Goal: Information Seeking & Learning: Learn about a topic

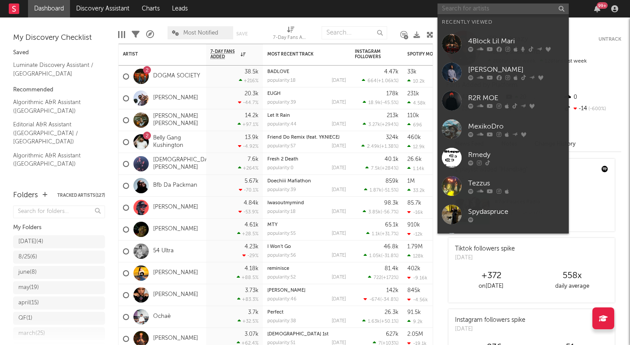
click at [451, 10] on input "text" at bounding box center [503, 9] width 131 height 11
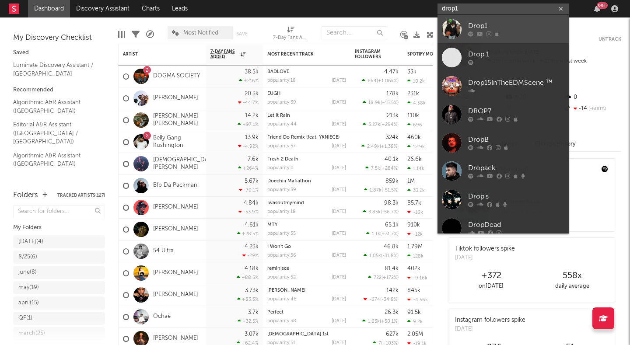
type input "drop1"
click at [452, 29] on div at bounding box center [452, 29] width 20 height 20
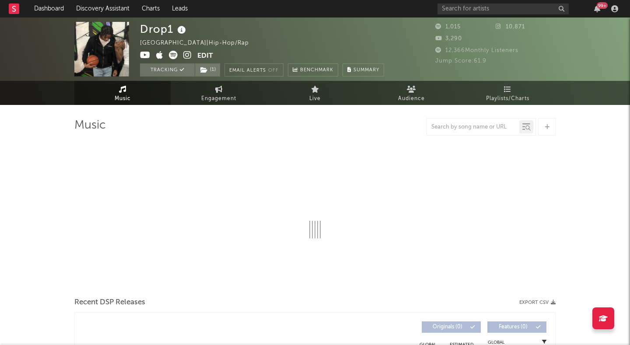
select select "1w"
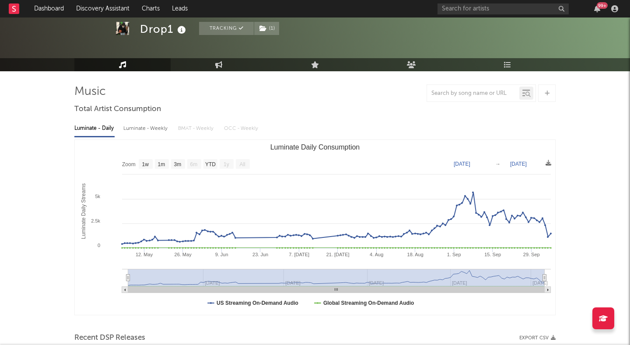
scroll to position [63, 0]
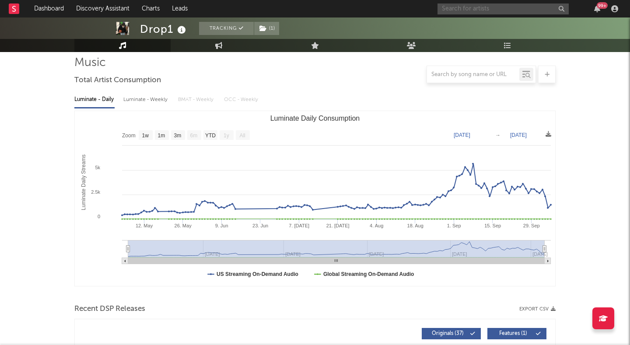
click at [454, 13] on input "text" at bounding box center [503, 9] width 131 height 11
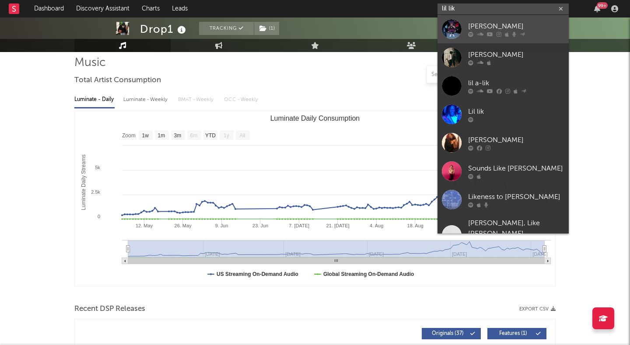
type input "lil lik"
click at [450, 25] on div at bounding box center [452, 29] width 20 height 20
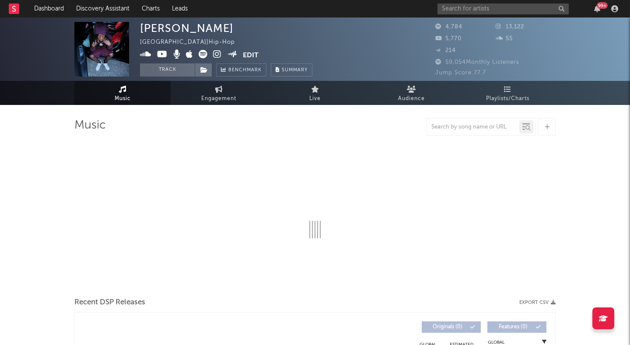
select select "6m"
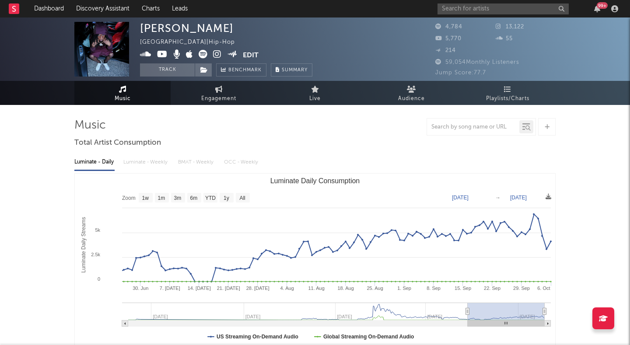
type input "[DATE]"
select select "3m"
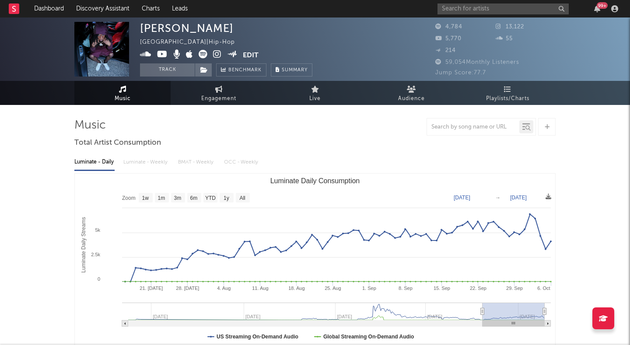
type input "[DATE]"
select select "3m"
drag, startPoint x: 408, startPoint y: 311, endPoint x: 483, endPoint y: 314, distance: 74.9
click at [483, 314] on icon "Luminate Daily Consumption" at bounding box center [484, 312] width 4 height 7
type input "[DATE]"
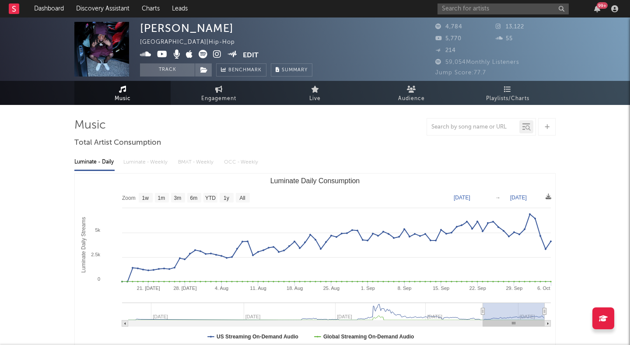
select select "3m"
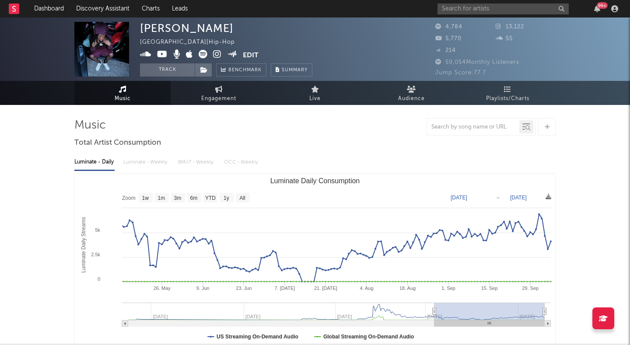
type input "[DATE]"
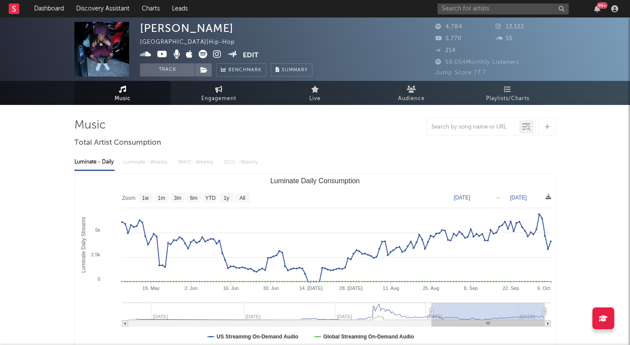
drag, startPoint x: 484, startPoint y: 313, endPoint x: 432, endPoint y: 306, distance: 52.0
click at [432, 306] on g "Luminate Daily Consumption" at bounding box center [336, 315] width 429 height 24
type input "[DATE]"
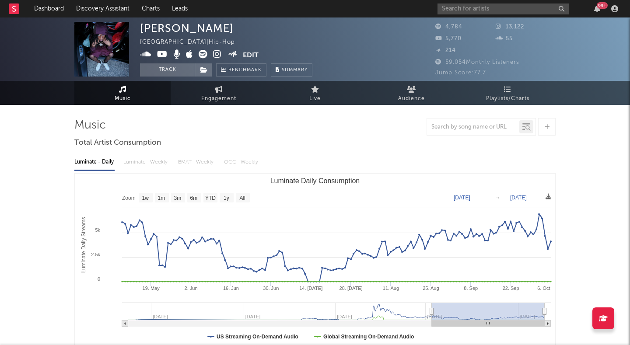
type input "[DATE]"
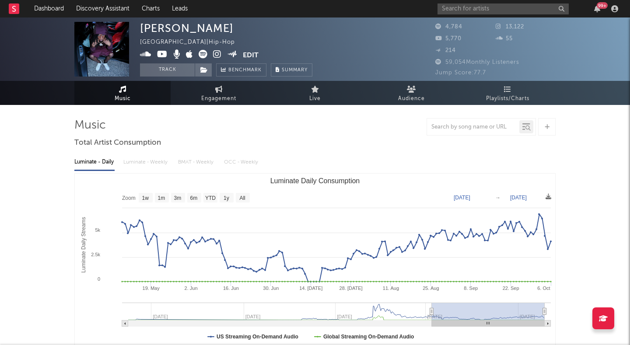
type input "[DATE]"
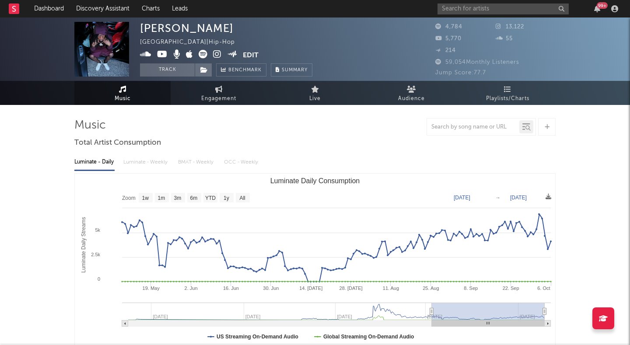
type input "[DATE]"
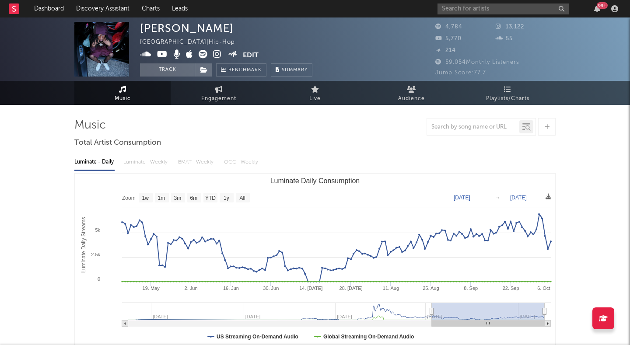
type input "[DATE]"
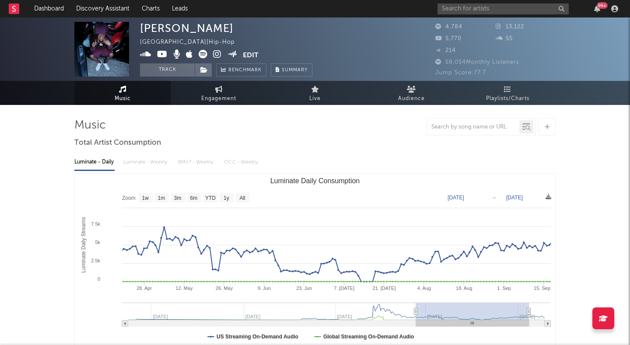
type input "[DATE]"
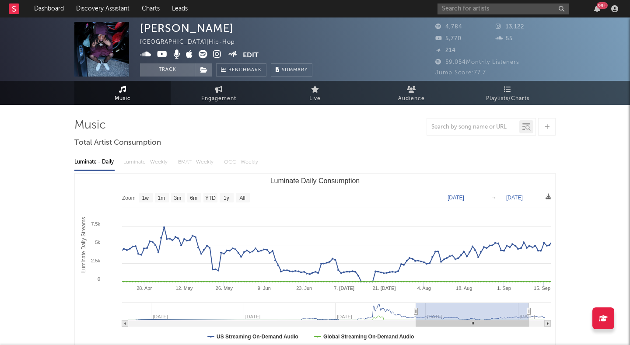
type input "[DATE]"
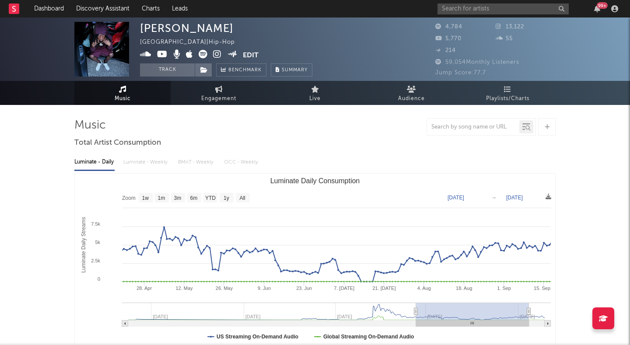
type input "[DATE]"
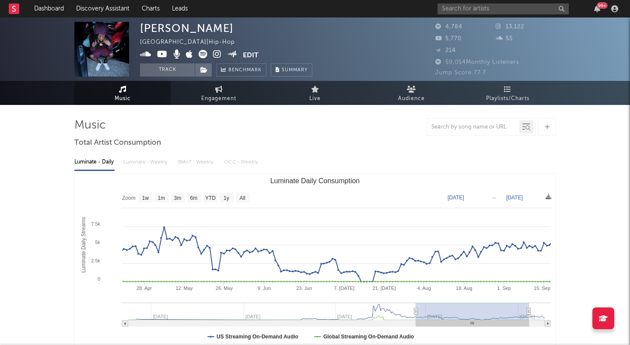
type input "[DATE]"
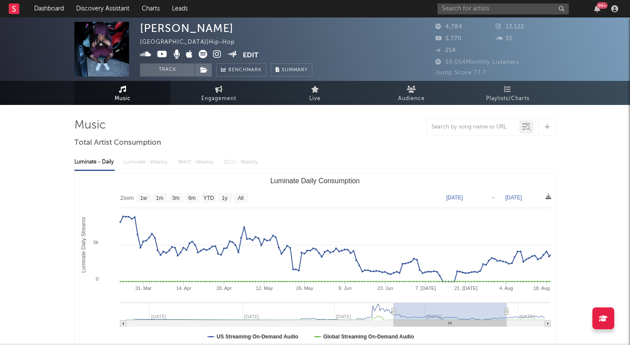
type input "[DATE]"
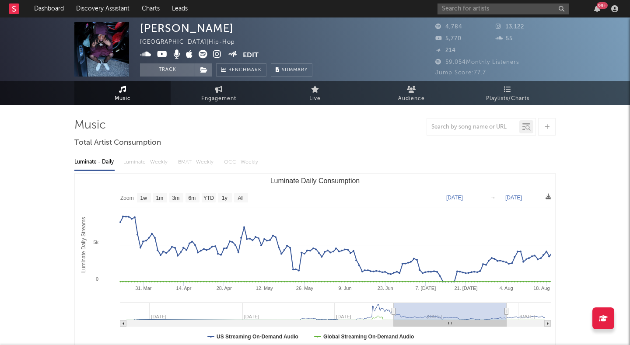
type input "[DATE]"
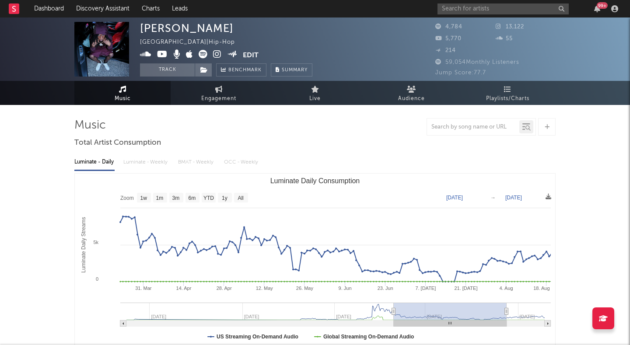
type input "[DATE]"
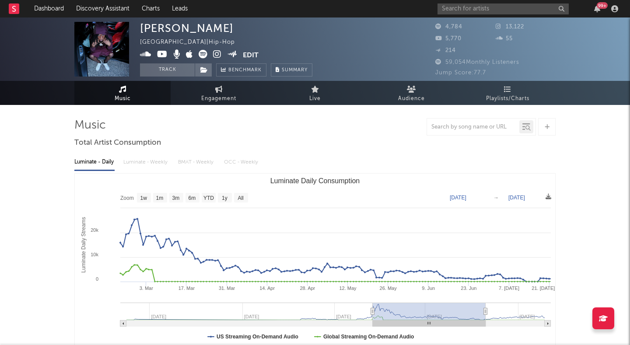
type input "[DATE]"
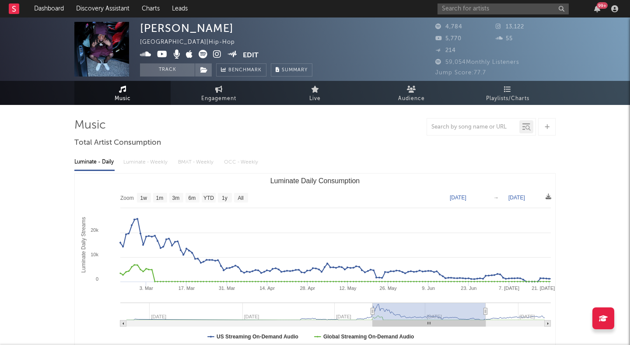
type input "[DATE]"
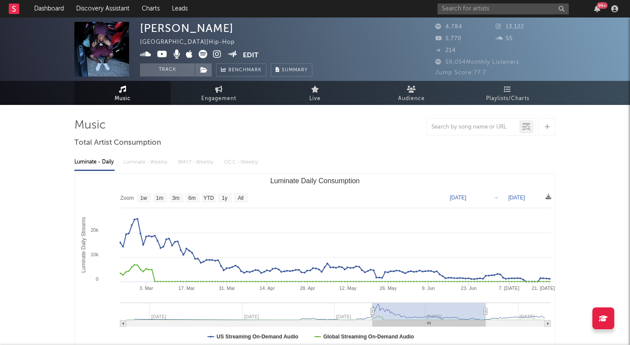
type input "[DATE]"
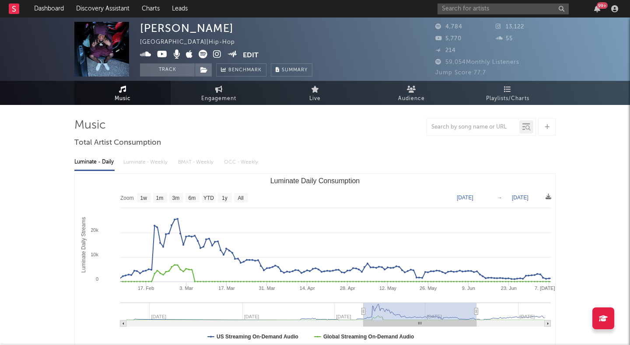
type input "[DATE]"
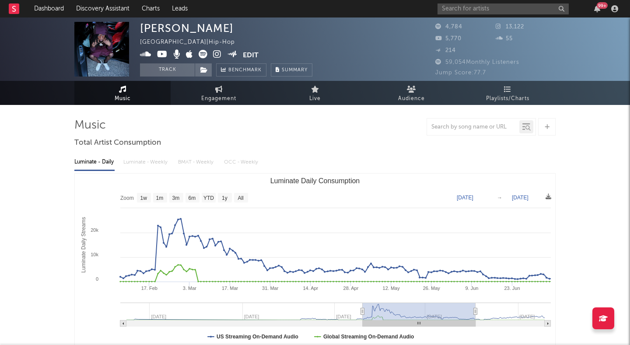
type input "[DATE]"
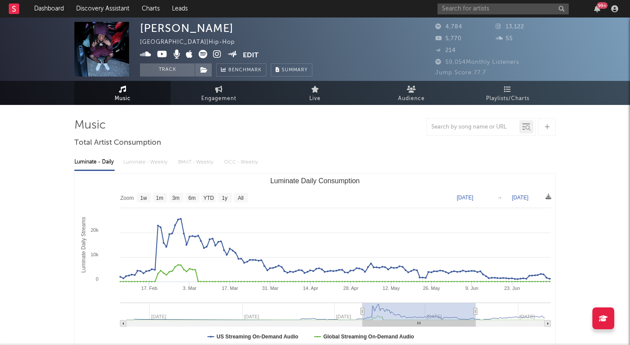
type input "[DATE]"
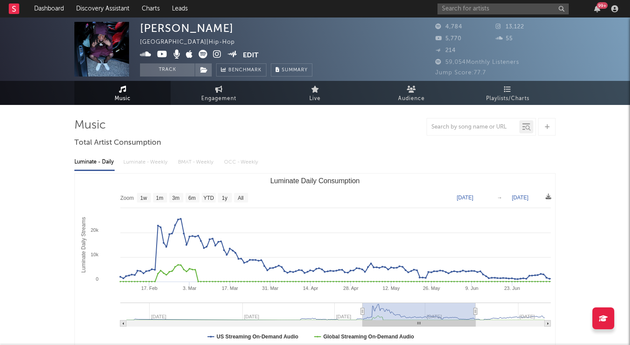
type input "[DATE]"
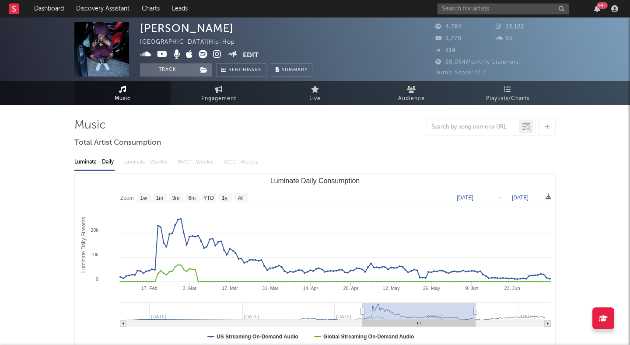
type input "[DATE]"
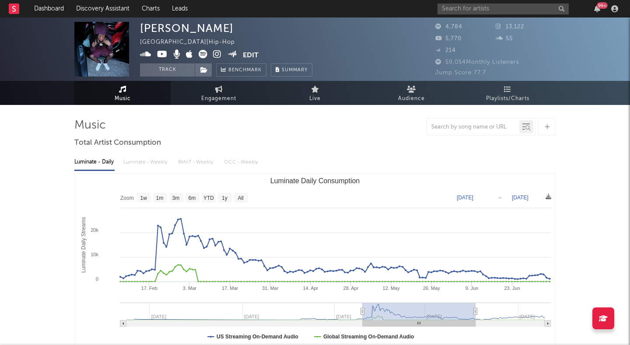
type input "[DATE]"
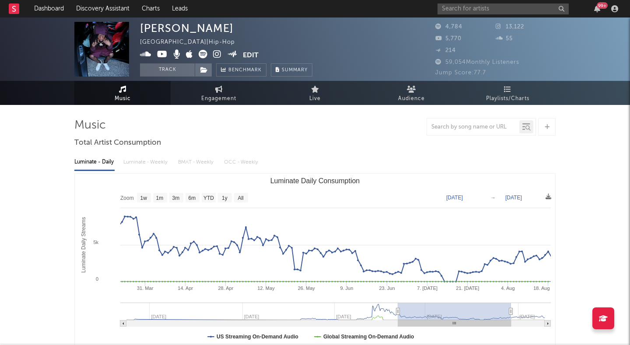
type input "[DATE]"
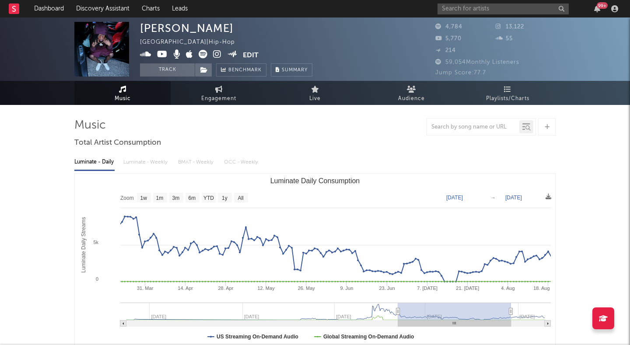
type input "[DATE]"
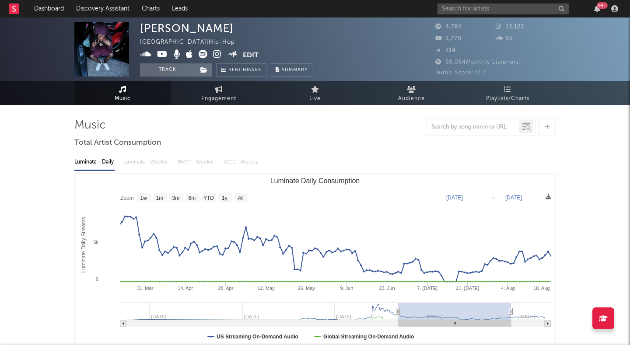
type input "[DATE]"
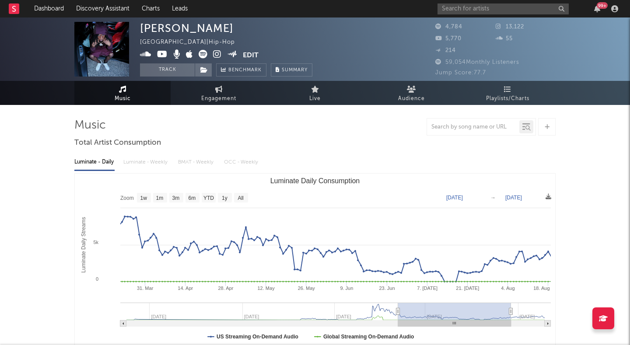
type input "[DATE]"
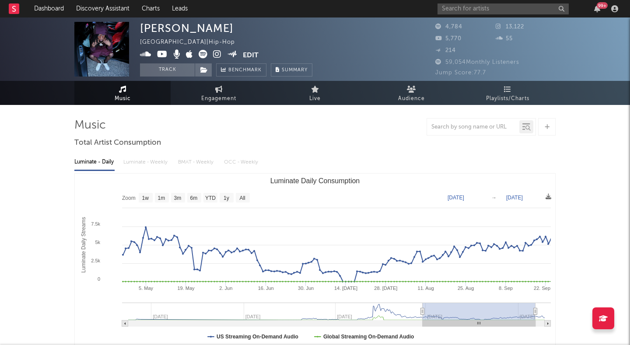
type input "[DATE]"
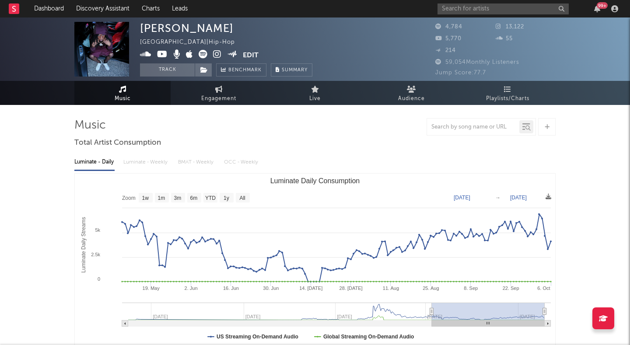
drag, startPoint x: 432, startPoint y: 306, endPoint x: 465, endPoint y: 314, distance: 33.8
click at [463, 314] on rect "Luminate Daily Consumption" at bounding box center [488, 312] width 113 height 18
click at [438, 311] on rect "Luminate Daily Consumption" at bounding box center [488, 312] width 113 height 18
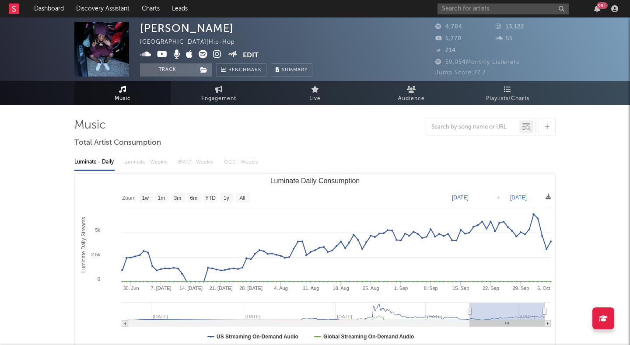
type input "[DATE]"
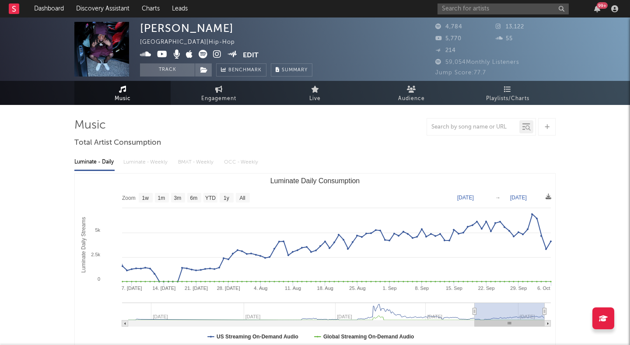
select select "3m"
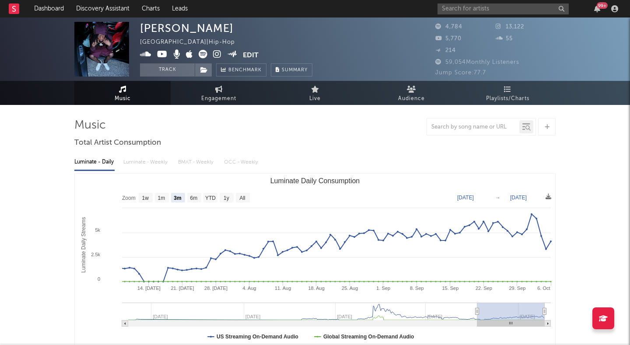
drag, startPoint x: 433, startPoint y: 310, endPoint x: 477, endPoint y: 303, distance: 43.8
click at [477, 303] on g "Luminate Daily Consumption" at bounding box center [336, 315] width 429 height 24
drag, startPoint x: 477, startPoint y: 307, endPoint x: 489, endPoint y: 305, distance: 12.0
click at [489, 305] on rect "Luminate Daily Consumption" at bounding box center [511, 312] width 68 height 18
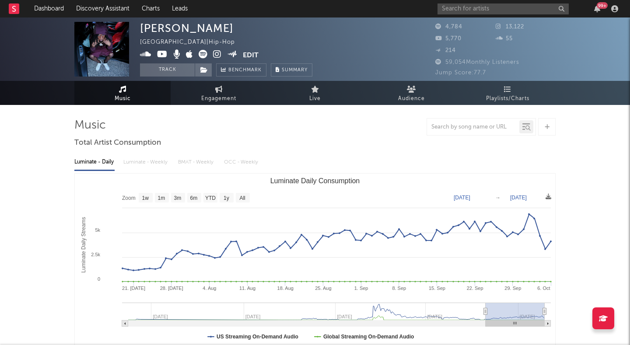
type input "[DATE]"
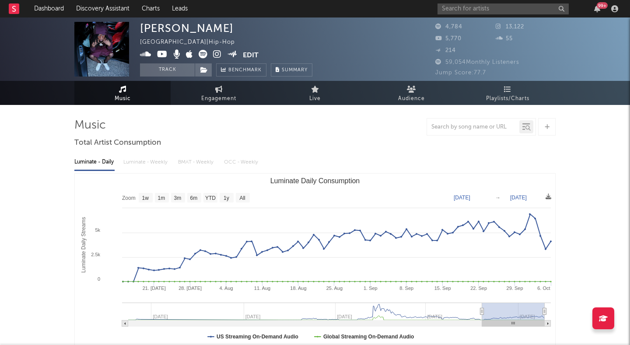
select select "3m"
type input "[DATE]"
select select "3m"
type input "[DATE]"
drag, startPoint x: 477, startPoint y: 310, endPoint x: 482, endPoint y: 308, distance: 5.1
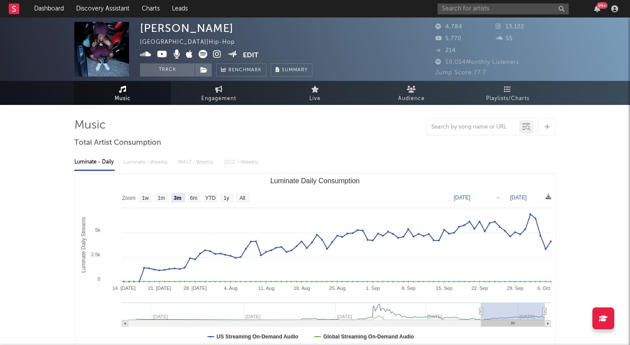
click at [482, 309] on icon "Luminate Daily Consumption" at bounding box center [482, 312] width 4 height 7
type input "[DATE]"
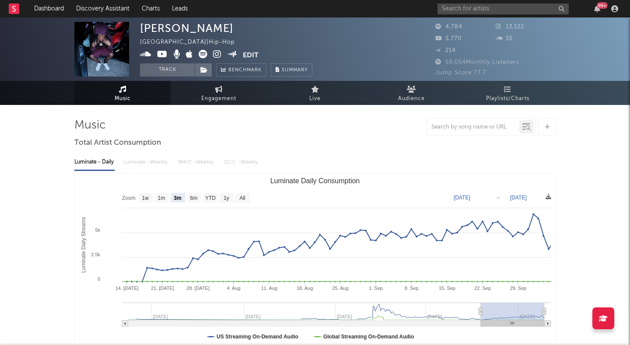
type input "[DATE]"
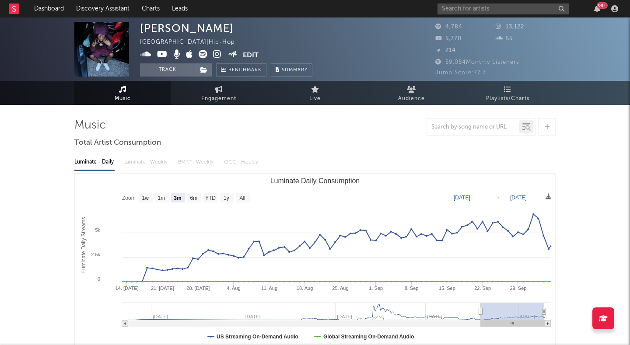
type input "[DATE]"
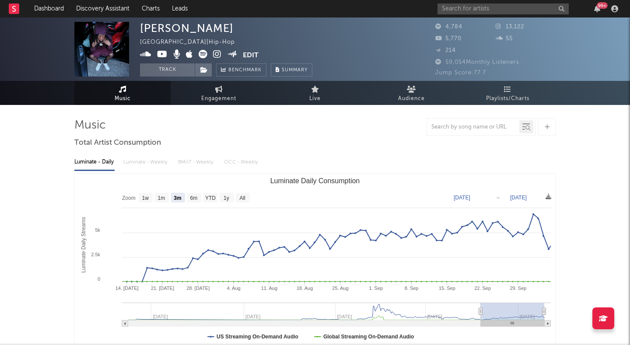
type input "[DATE]"
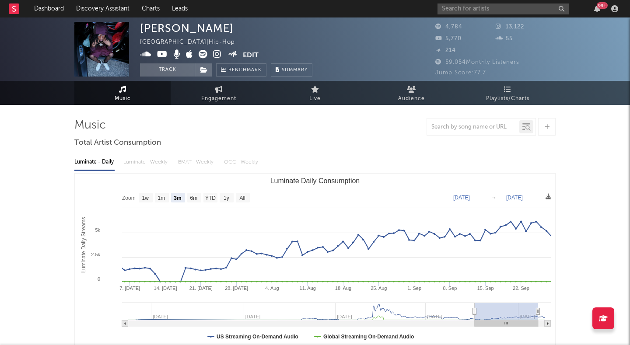
type input "[DATE]"
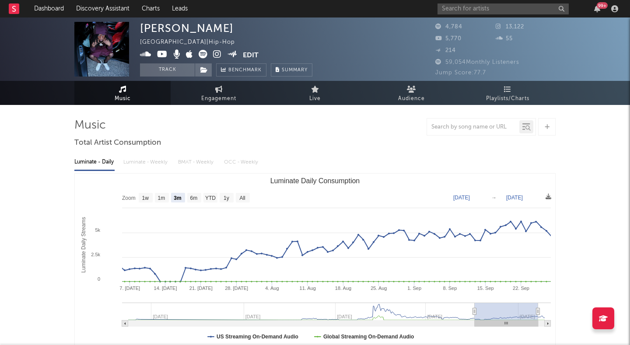
type input "[DATE]"
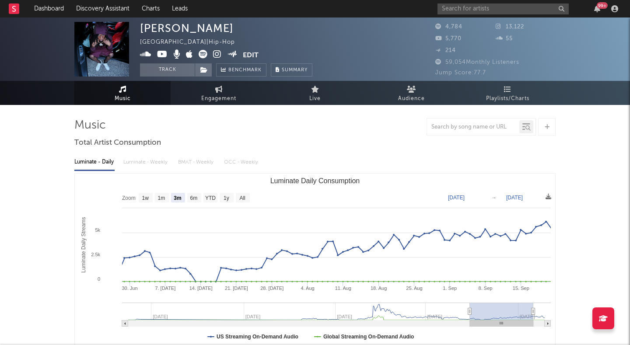
type input "[DATE]"
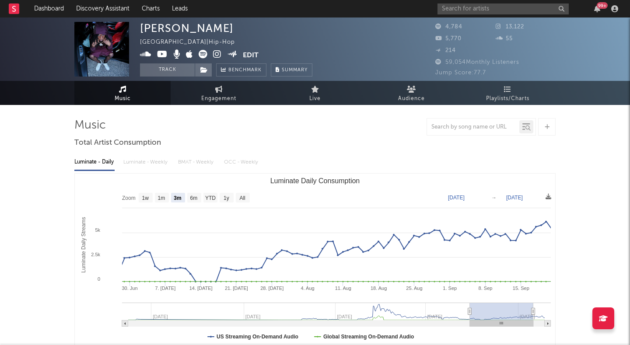
type input "[DATE]"
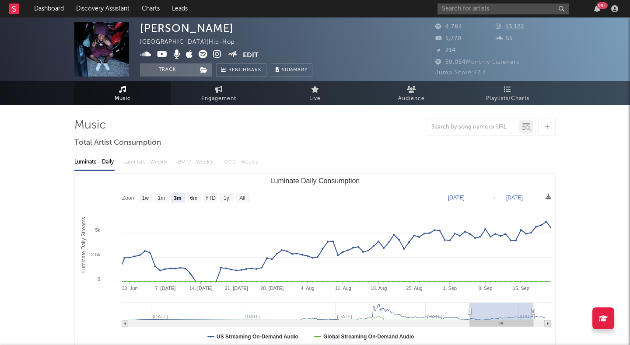
type input "[DATE]"
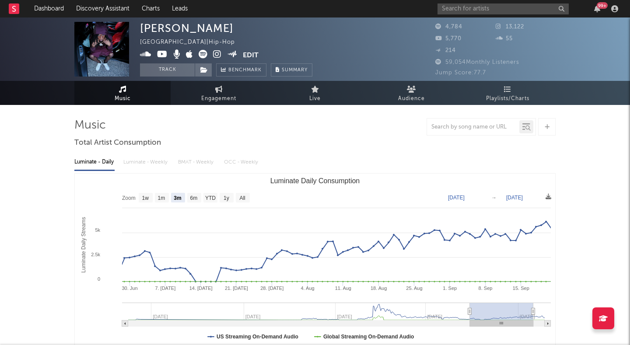
type input "[DATE]"
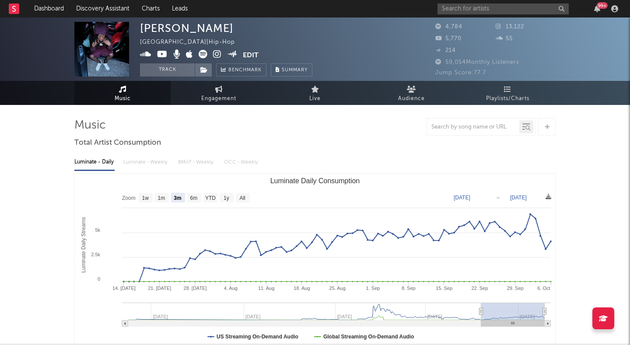
drag, startPoint x: 485, startPoint y: 310, endPoint x: 496, endPoint y: 309, distance: 10.7
click at [496, 309] on rect "Luminate Daily Consumption" at bounding box center [513, 312] width 63 height 18
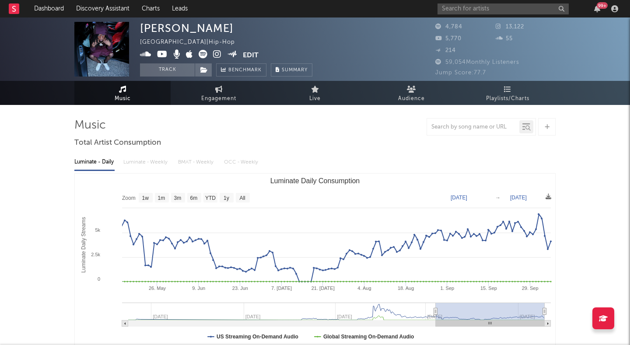
type input "[DATE]"
select select "6m"
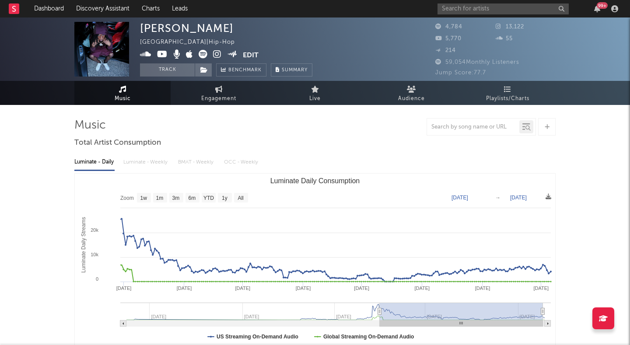
type input "[DATE]"
select select "6m"
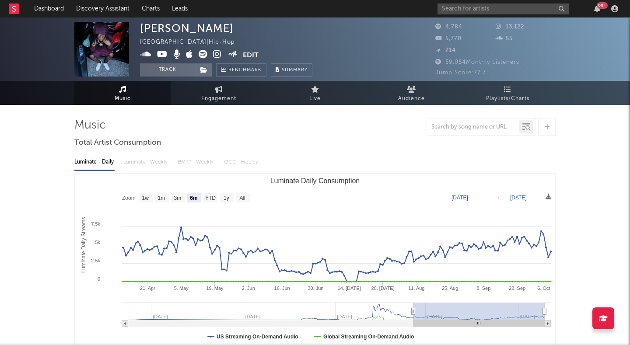
type input "[DATE]"
select select "3m"
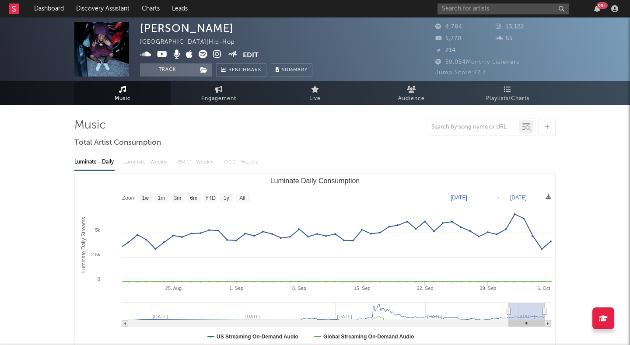
type input "[DATE]"
select select "1m"
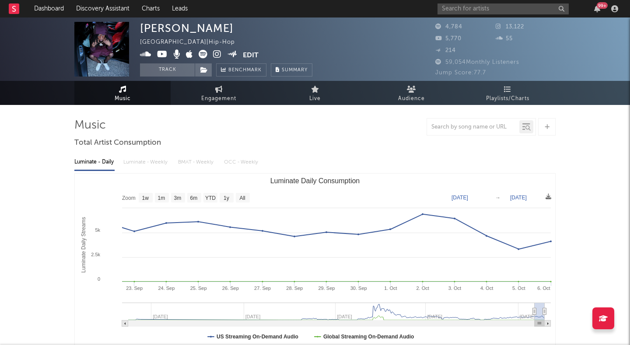
type input "[DATE]"
select select "1m"
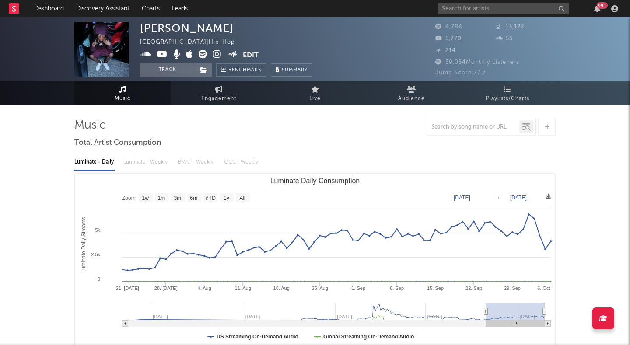
type input "[DATE]"
select select "3m"
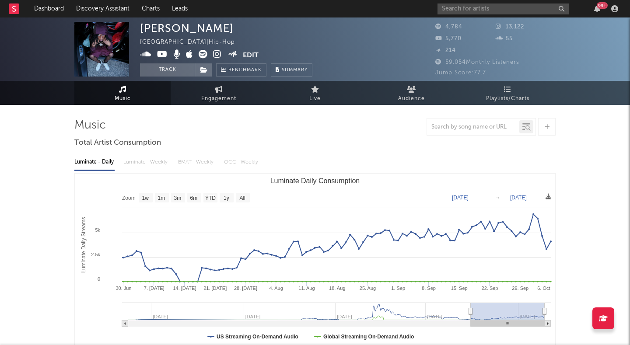
type input "[DATE]"
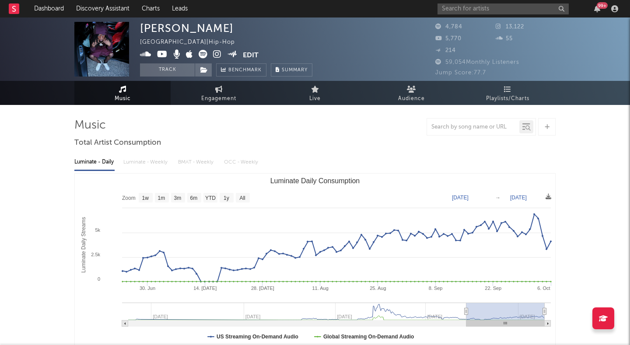
drag, startPoint x: 480, startPoint y: 309, endPoint x: 467, endPoint y: 297, distance: 18.3
click at [467, 296] on icon "Created with Highcharts 10.3.3 Luminate Daily Streams Luminate Daily Consumptio…" at bounding box center [315, 261] width 481 height 175
